Goal: Task Accomplishment & Management: Manage account settings

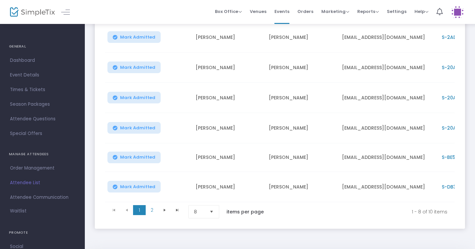
scroll to position [172, 0]
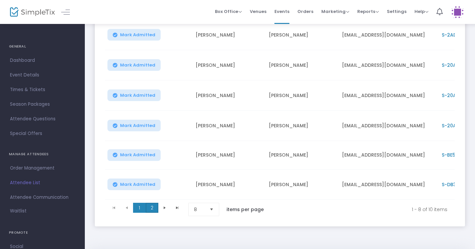
click at [150, 211] on span "2" at bounding box center [152, 208] width 13 height 10
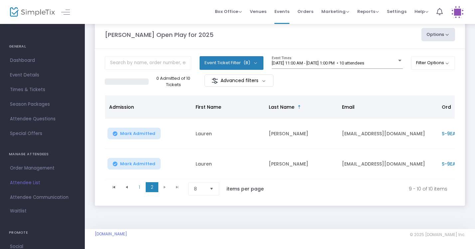
scroll to position [17, 0]
click at [398, 60] on div at bounding box center [399, 61] width 3 height 2
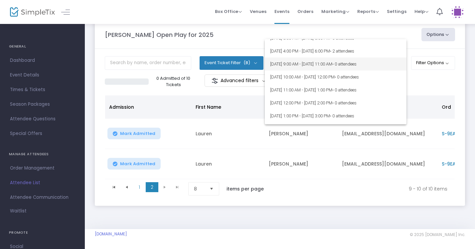
scroll to position [73, 0]
click at [441, 83] on div at bounding box center [237, 124] width 475 height 249
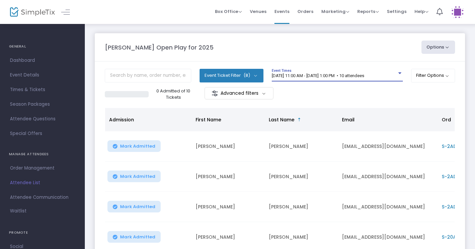
click at [397, 74] on div at bounding box center [400, 73] width 6 height 5
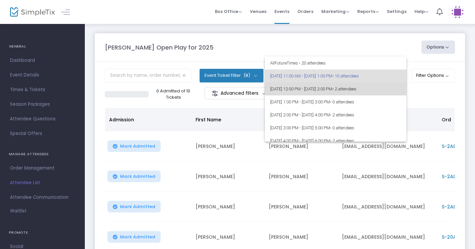
click at [357, 89] on span "• 2 attendees" at bounding box center [344, 89] width 24 height 5
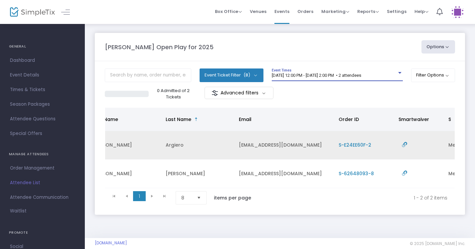
scroll to position [0, 51]
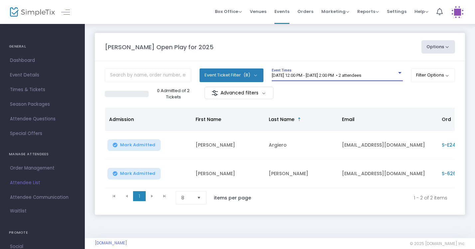
click at [399, 71] on div at bounding box center [400, 73] width 6 height 5
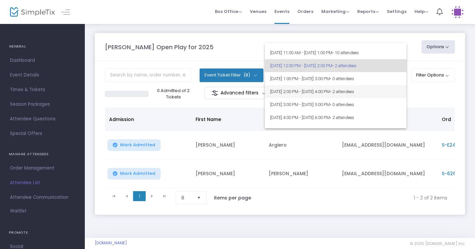
scroll to position [11, 0]
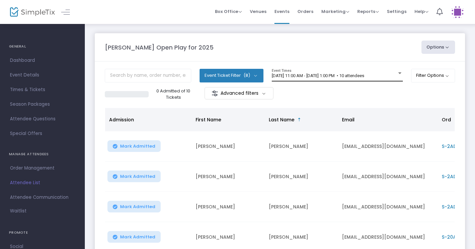
click at [397, 73] on div at bounding box center [400, 73] width 6 height 5
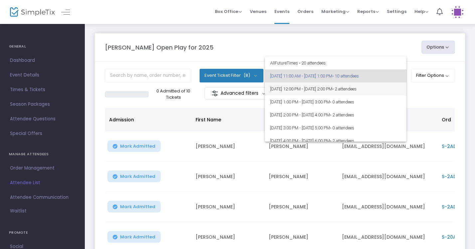
click at [389, 89] on span "[DATE] 12:00 PM - [DATE] 2:00 PM • 2 attendees" at bounding box center [335, 89] width 131 height 13
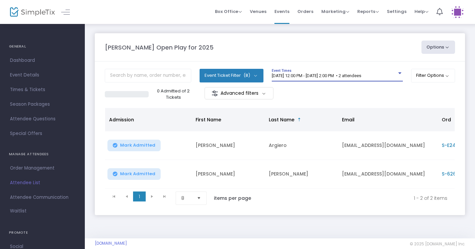
click at [397, 72] on div at bounding box center [400, 73] width 6 height 5
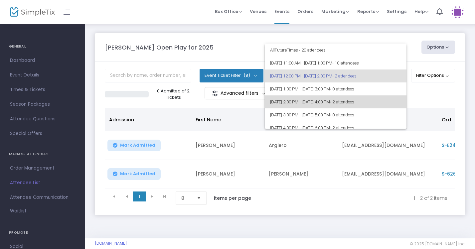
click at [381, 105] on span "9/21/2025 @ 2:00 PM - 9/21/2025 @ 4:00 PM • 2 attendees" at bounding box center [335, 102] width 131 height 13
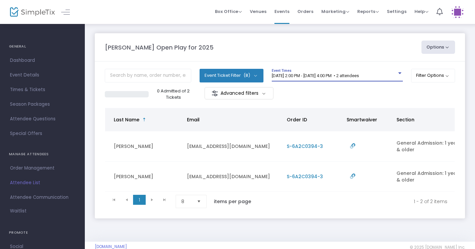
click at [398, 74] on div at bounding box center [399, 74] width 3 height 2
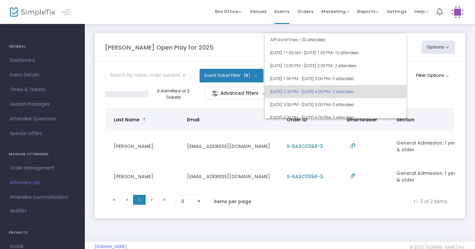
scroll to position [16, 0]
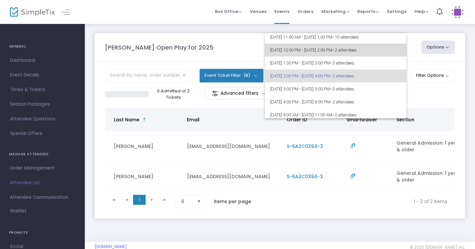
click at [357, 50] on span "• 2 attendees" at bounding box center [344, 50] width 24 height 5
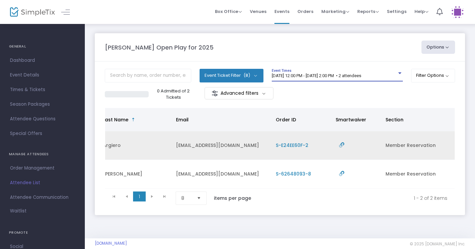
scroll to position [0, 166]
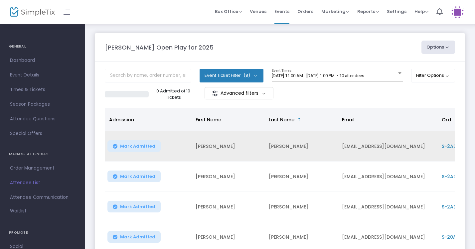
scroll to position [15, 0]
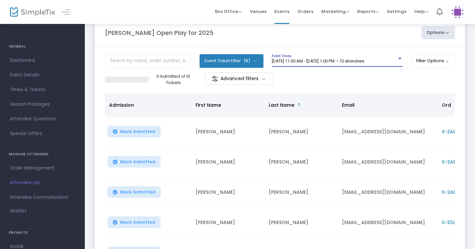
click at [397, 57] on div at bounding box center [400, 58] width 6 height 5
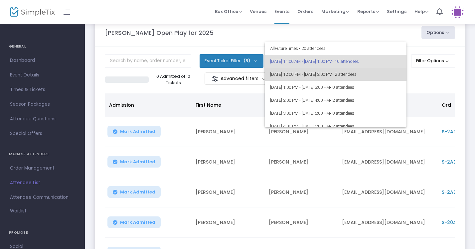
click at [389, 71] on span "[DATE] 12:00 PM - [DATE] 2:00 PM • 2 attendees" at bounding box center [335, 74] width 131 height 13
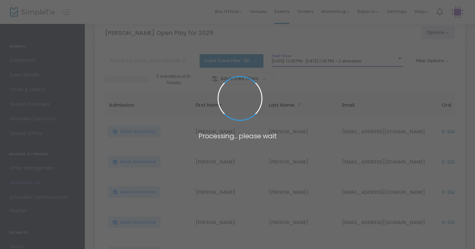
scroll to position [14, 0]
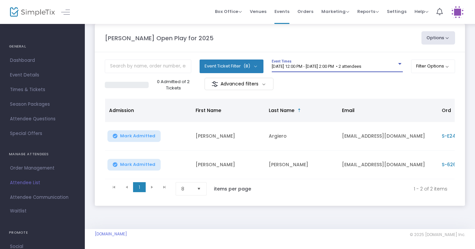
click at [397, 62] on div at bounding box center [400, 64] width 6 height 5
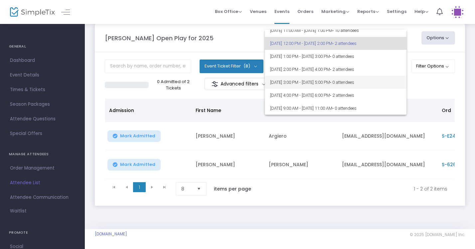
scroll to position [19, 0]
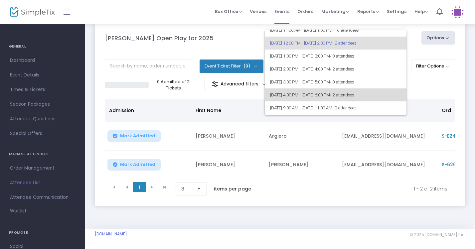
click at [385, 93] on span "9/21/2025 @ 4:00 PM - 9/21/2025 @ 6:00 PM • 2 attendees" at bounding box center [335, 95] width 131 height 13
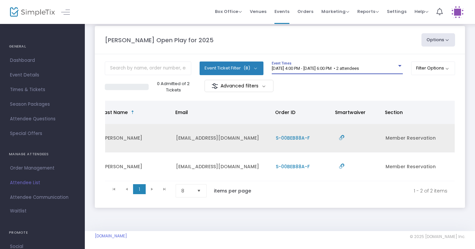
scroll to position [0, 166]
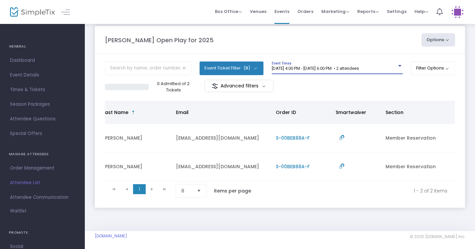
click at [395, 68] on div "[DATE] 4:00 PM - [DATE] 6:00 PM • 2 attendees" at bounding box center [334, 68] width 125 height 5
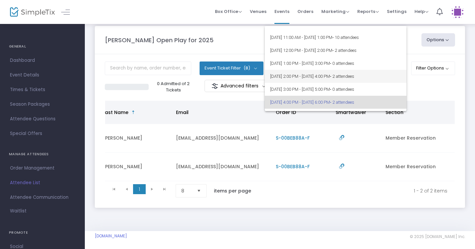
scroll to position [7, 0]
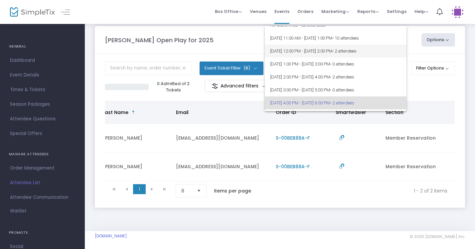
click at [357, 49] on span "• 2 attendees" at bounding box center [344, 51] width 24 height 5
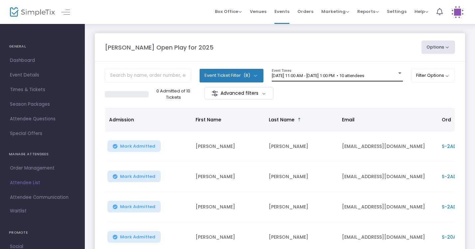
click at [364, 75] on span "[DATE] 11:00 AM - [DATE] 1:00 PM • 10 attendees" at bounding box center [318, 75] width 93 height 5
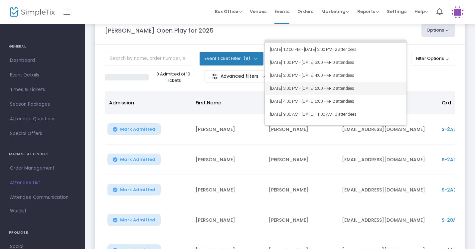
scroll to position [25, 0]
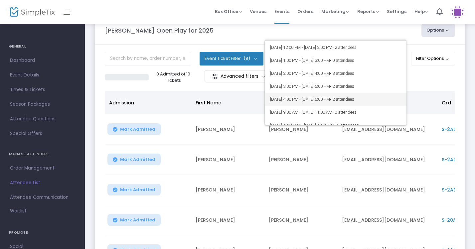
click at [372, 95] on span "[DATE] 4:00 PM - [DATE] 6:00 PM • 2 attendees" at bounding box center [335, 99] width 131 height 13
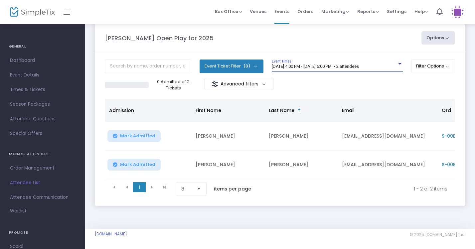
scroll to position [14, 0]
click at [397, 62] on div at bounding box center [400, 64] width 6 height 5
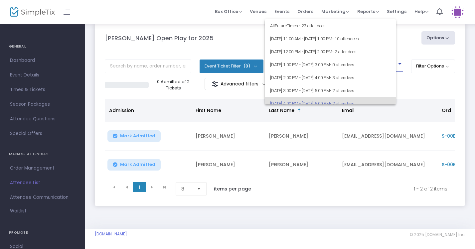
scroll to position [42, 0]
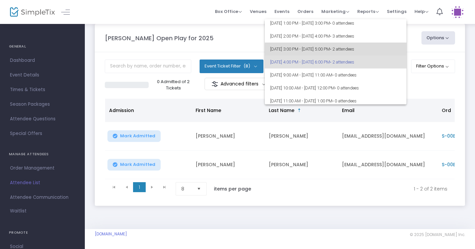
click at [382, 53] on span "[DATE] 3:00 PM - [DATE] 5:00 PM • 2 attendees" at bounding box center [335, 49] width 131 height 13
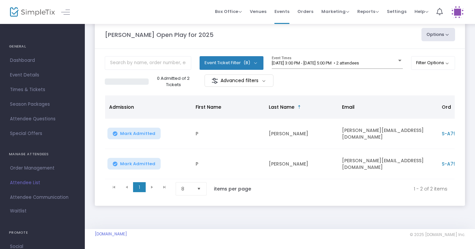
click at [402, 59] on div "Event Ticket Filter (8) Select All General Admission: 1 year & older Additional…" at bounding box center [280, 65] width 350 height 18
click at [400, 60] on div at bounding box center [400, 60] width 6 height 5
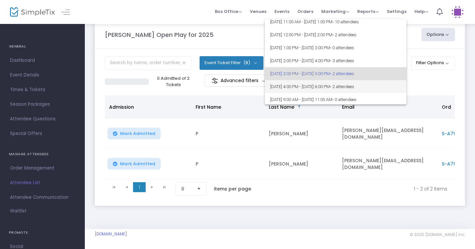
scroll to position [8, 0]
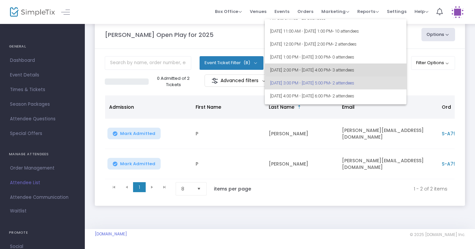
click at [354, 69] on span "• 3 attendees" at bounding box center [342, 70] width 24 height 5
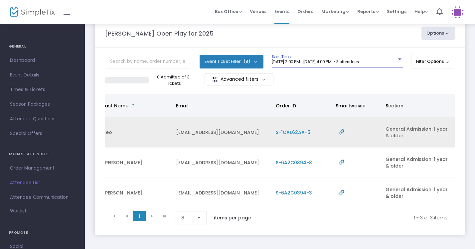
scroll to position [0, 166]
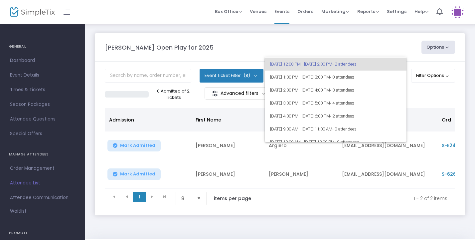
scroll to position [12, 0]
click at [386, 91] on span "[DATE] 2:00 PM - [DATE] 4:00 PM • 3 attendees" at bounding box center [335, 89] width 131 height 13
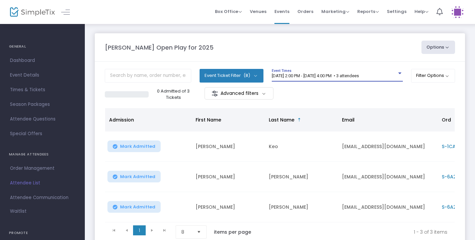
click at [359, 77] on span "[DATE] 2:00 PM - [DATE] 4:00 PM • 3 attendees" at bounding box center [315, 75] width 87 height 5
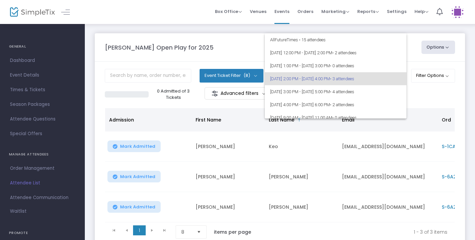
scroll to position [3, 0]
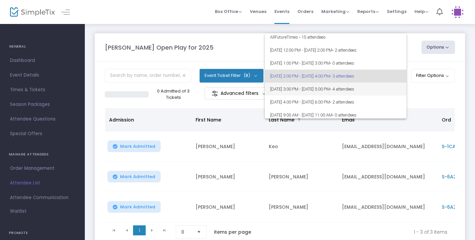
click at [354, 88] on span "• 4 attendees" at bounding box center [342, 89] width 24 height 5
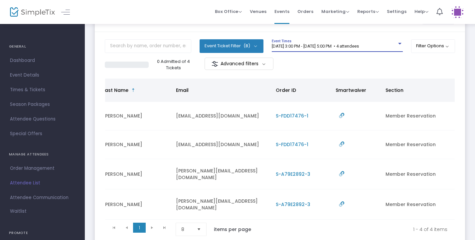
scroll to position [30, 0]
click at [359, 45] on span "[DATE] 3:00 PM - [DATE] 5:00 PM • 4 attendees" at bounding box center [315, 45] width 87 height 5
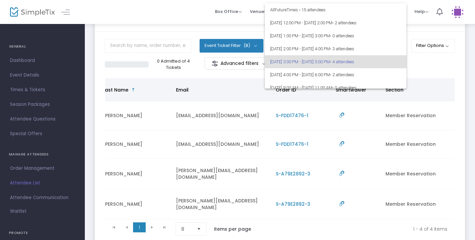
scroll to position [16, 0]
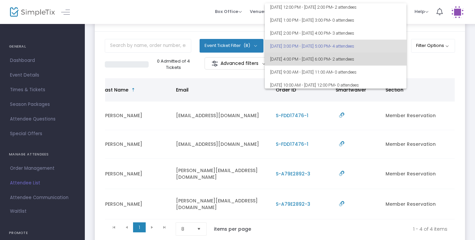
click at [380, 56] on span "[DATE] 4:00 PM - [DATE] 6:00 PM • 2 attendees" at bounding box center [335, 59] width 131 height 13
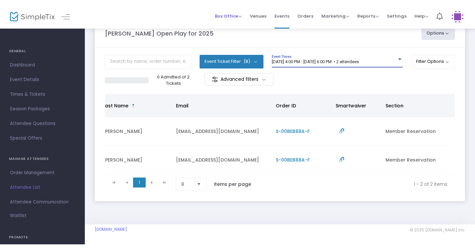
scroll to position [14, 0]
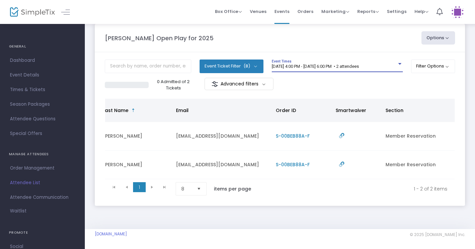
click at [359, 64] on span "[DATE] 4:00 PM - [DATE] 6:00 PM • 2 attendees" at bounding box center [315, 66] width 87 height 5
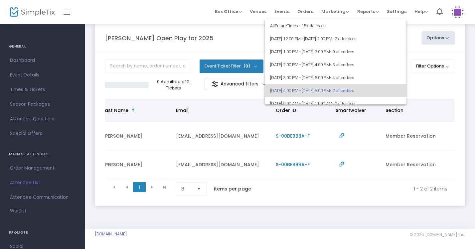
scroll to position [29, 0]
